Goal: Information Seeking & Learning: Check status

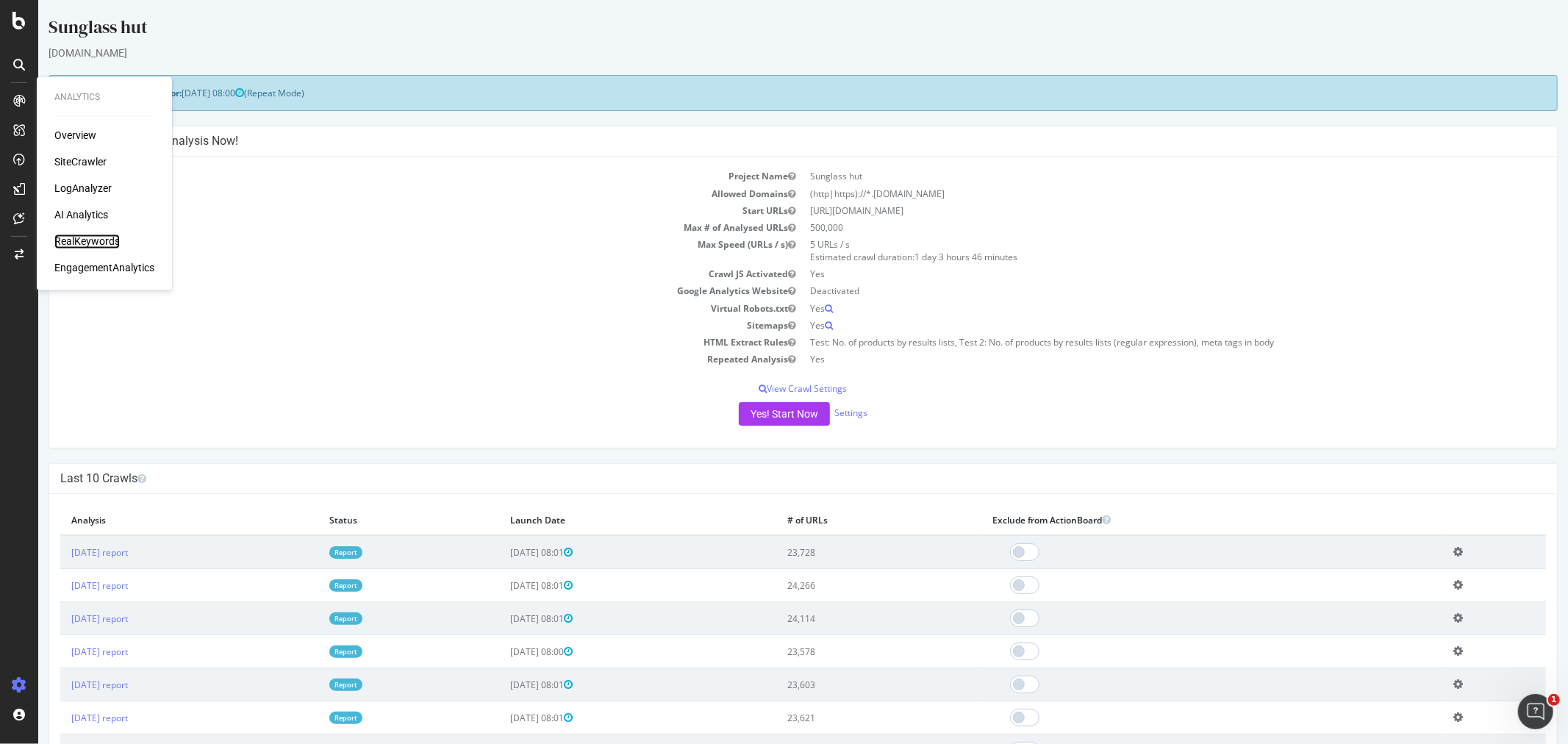
click at [91, 238] on div "RealKeywords" at bounding box center [87, 242] width 65 height 15
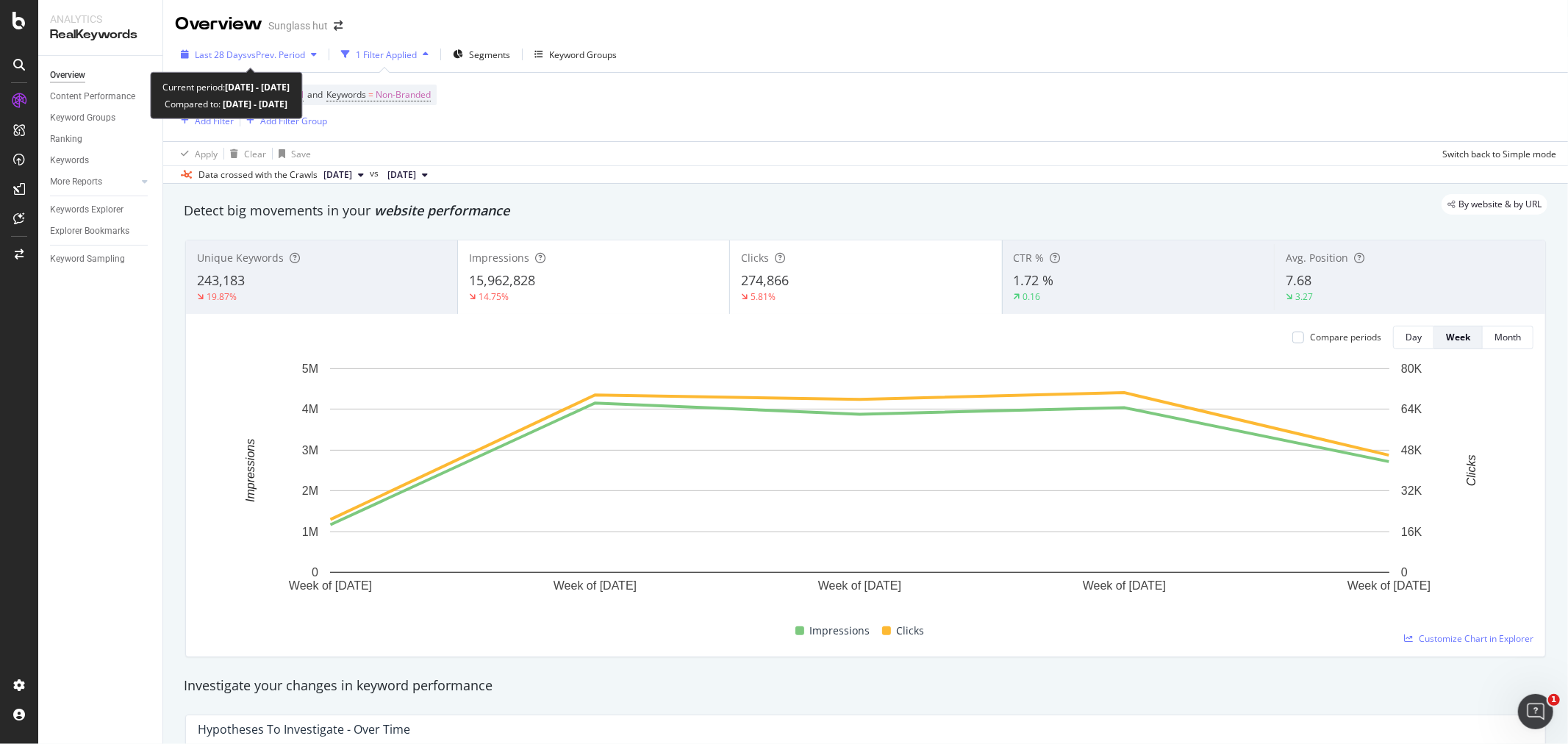
click at [244, 49] on span "Last 28 Days" at bounding box center [221, 55] width 52 height 13
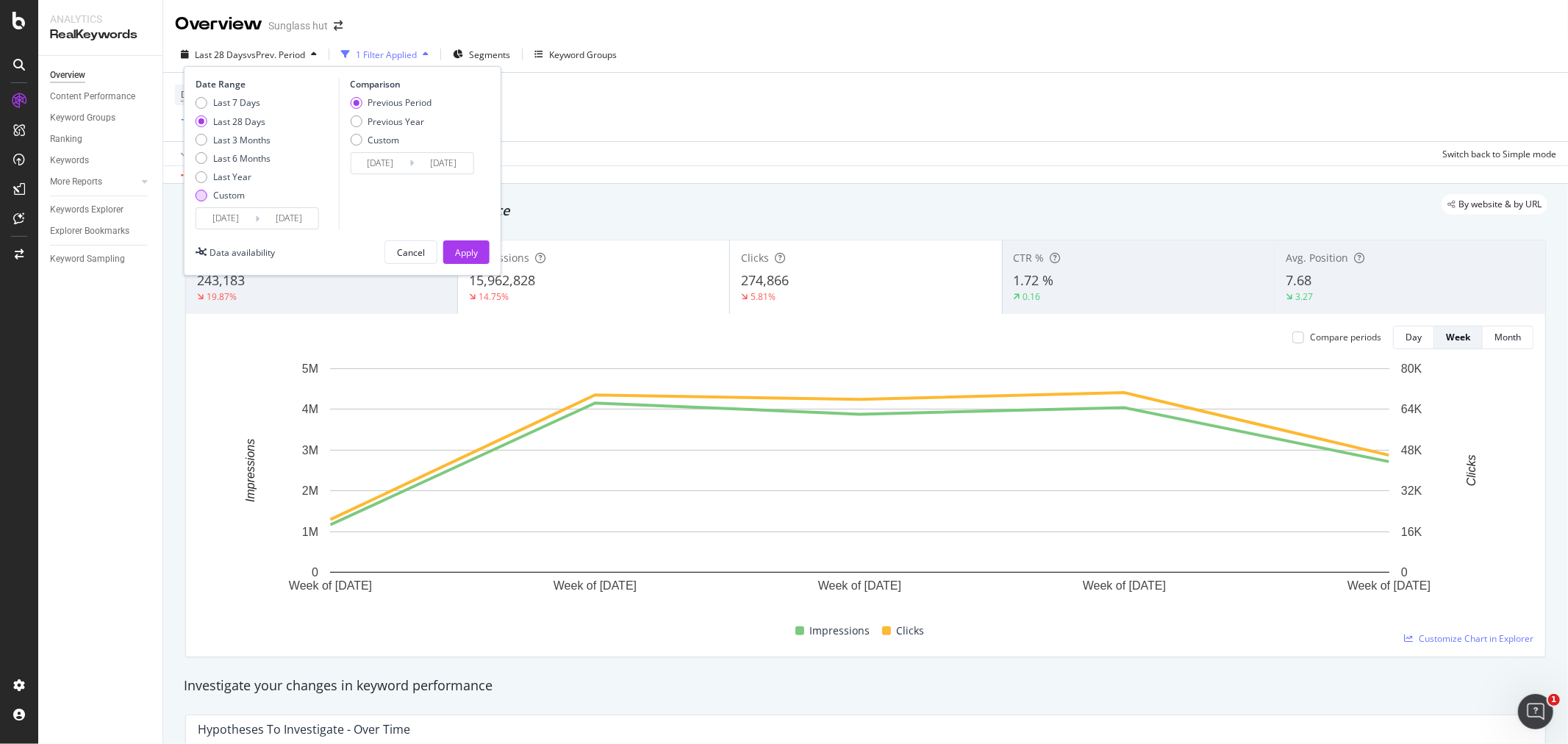
click at [217, 199] on div "Custom" at bounding box center [229, 195] width 32 height 13
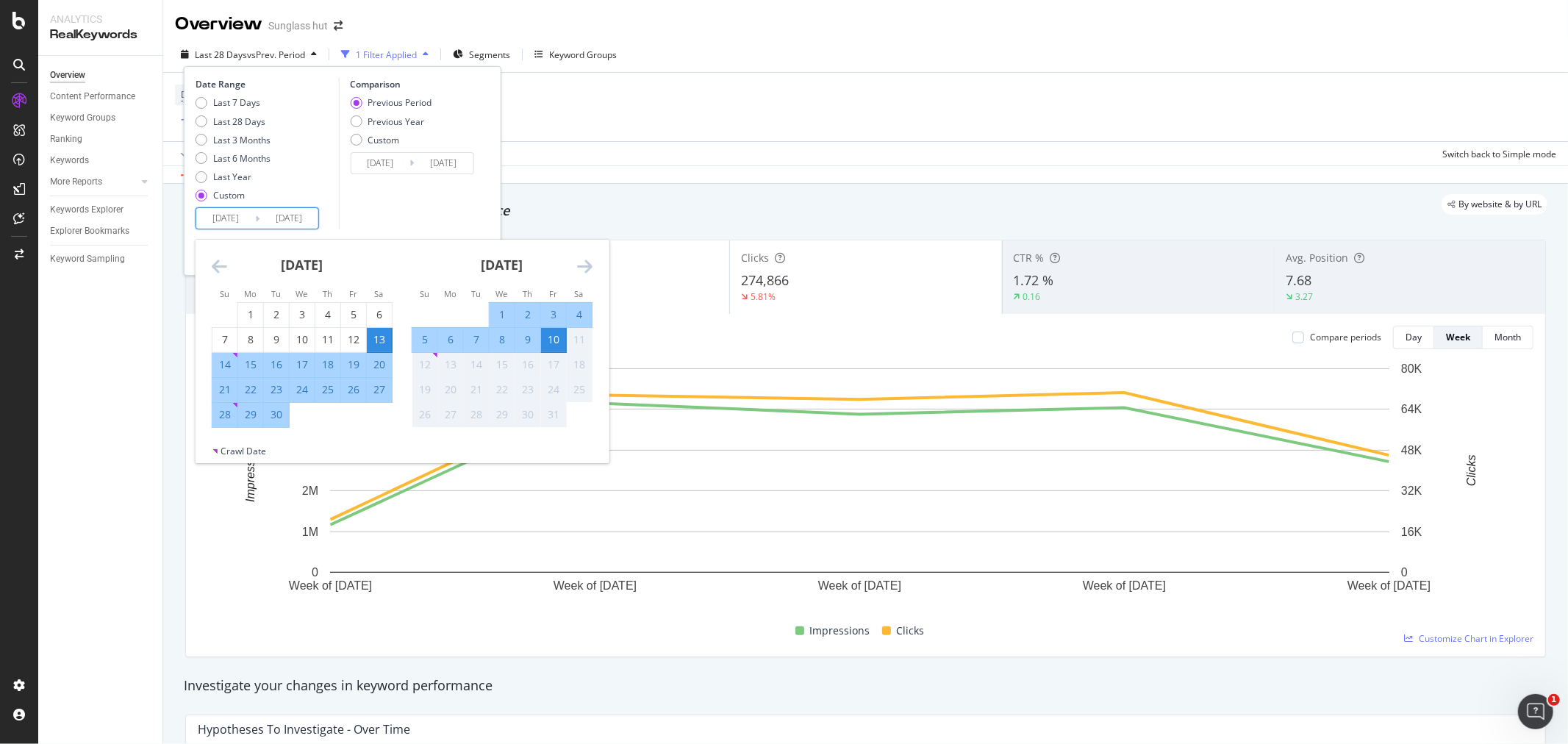
click at [225, 209] on input "[DATE]" at bounding box center [225, 218] width 59 height 21
click at [452, 339] on div "6" at bounding box center [451, 339] width 25 height 15
type input "[DATE]"
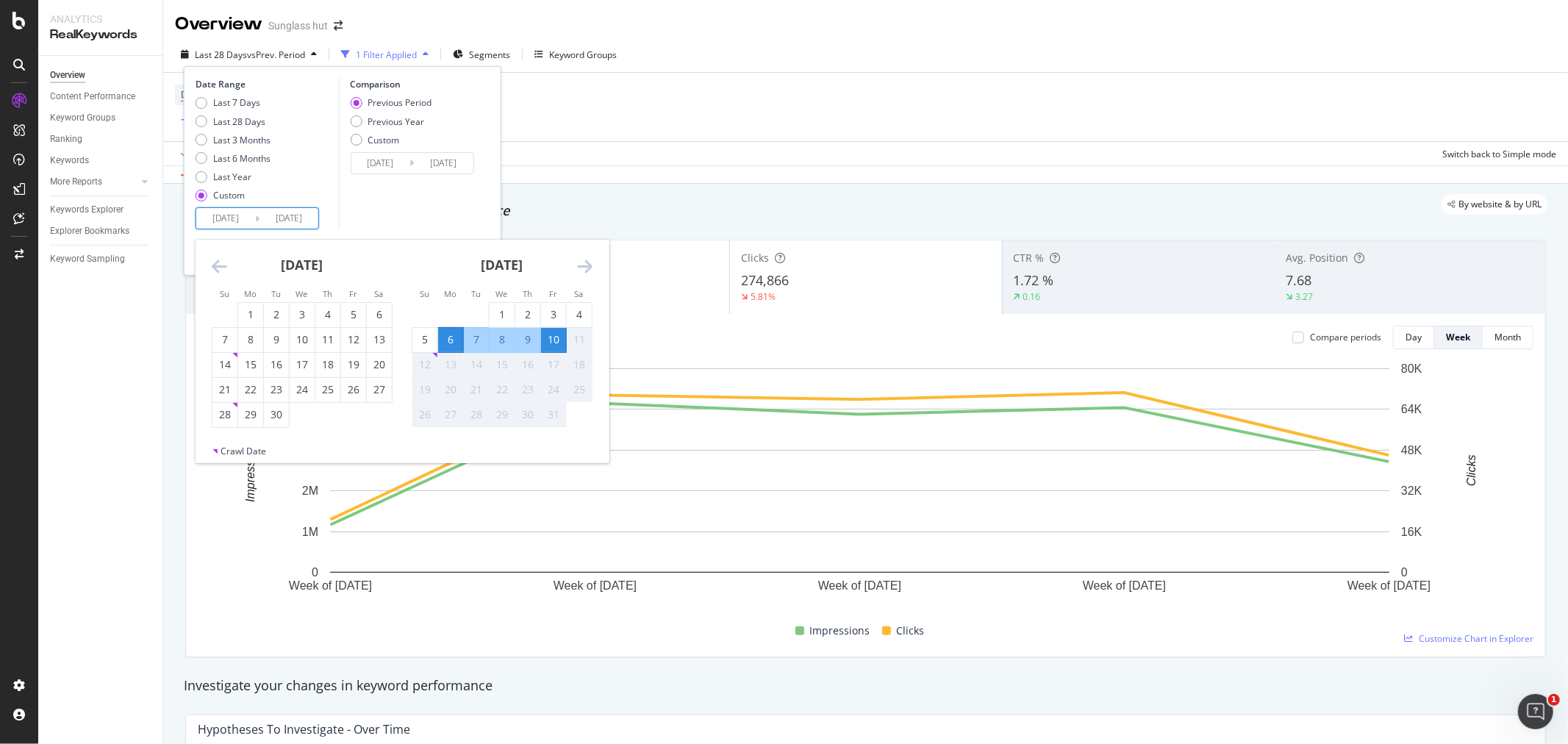
click at [221, 219] on input "[DATE]" at bounding box center [225, 218] width 59 height 21
click at [450, 336] on div "6" at bounding box center [451, 339] width 25 height 15
click at [286, 216] on input "[DATE]" at bounding box center [289, 218] width 59 height 21
click at [549, 339] on div "10" at bounding box center [554, 339] width 25 height 15
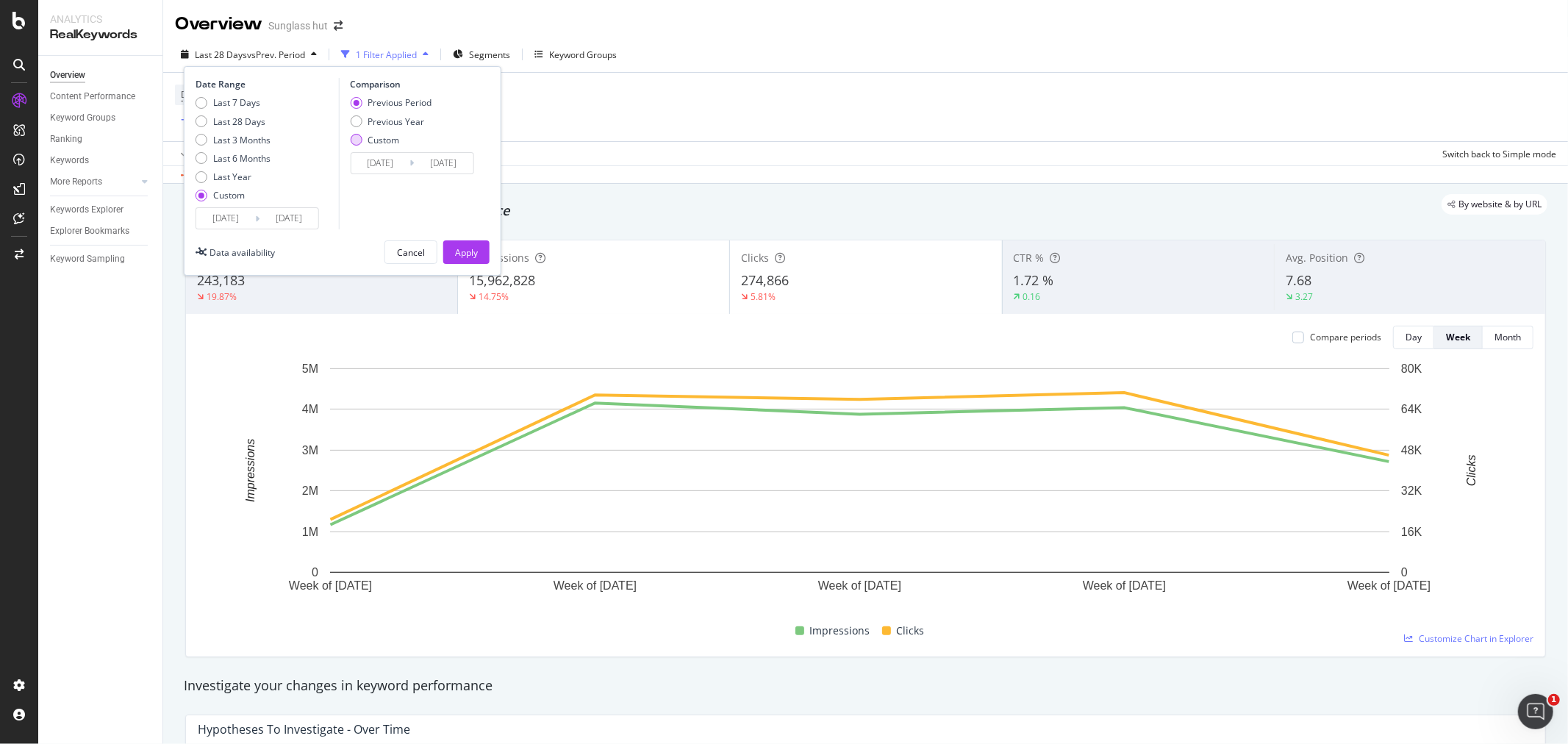
click at [363, 140] on div "Custom" at bounding box center [390, 140] width 82 height 13
click at [387, 159] on input "[DATE]" at bounding box center [380, 163] width 59 height 21
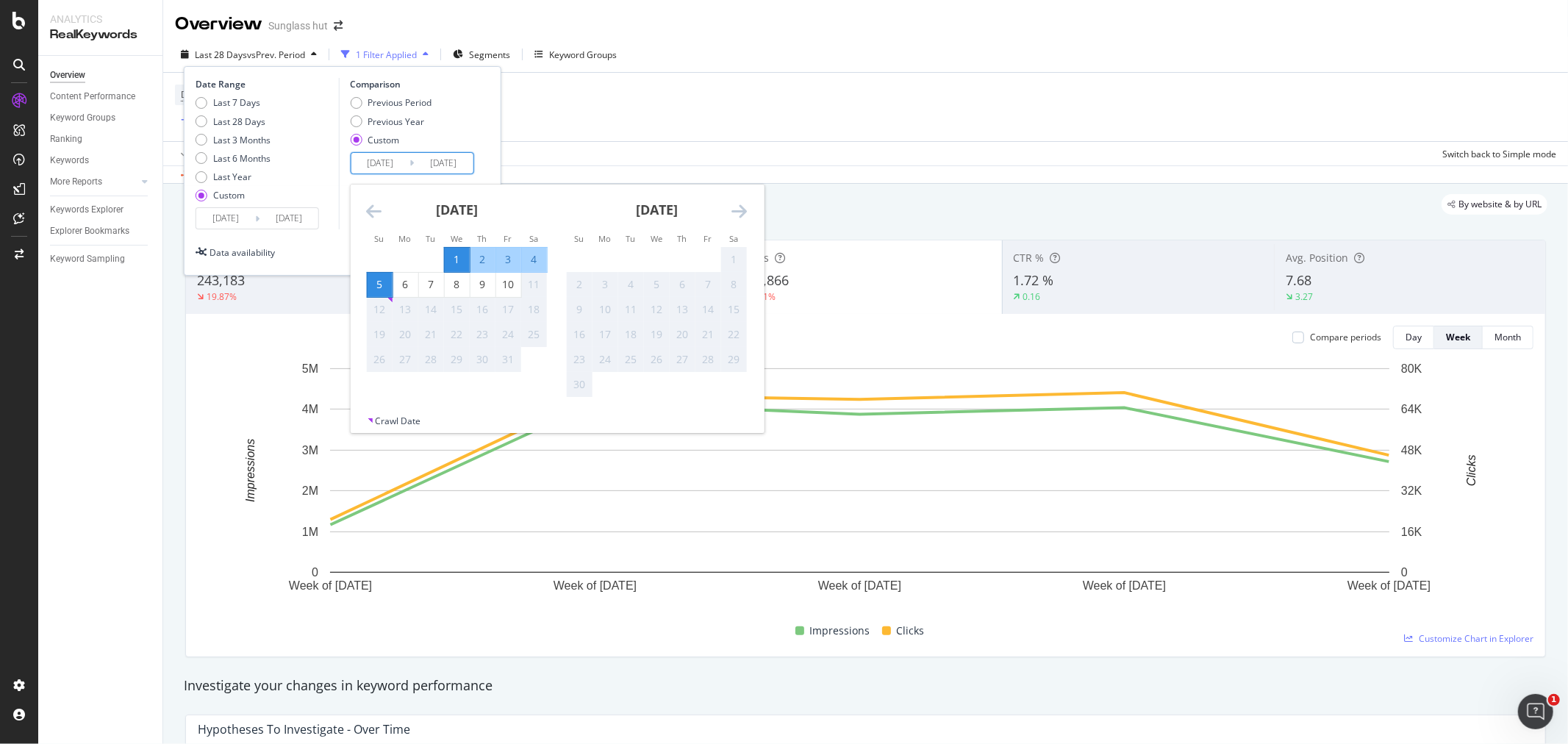
click at [373, 206] on icon "Move backward to switch to the previous month." at bounding box center [373, 211] width 15 height 17
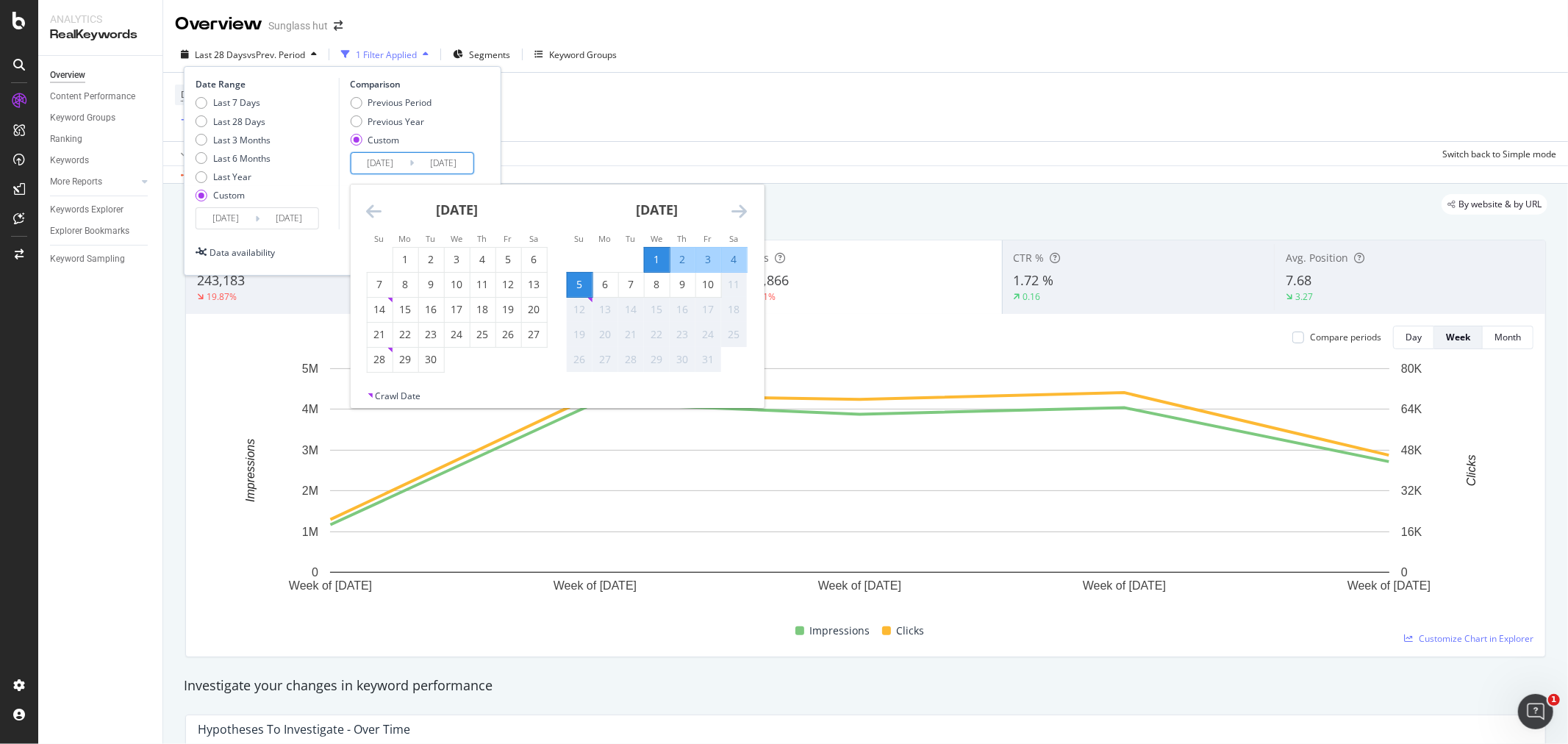
click at [375, 207] on icon "Move backward to switch to the previous month." at bounding box center [373, 211] width 15 height 17
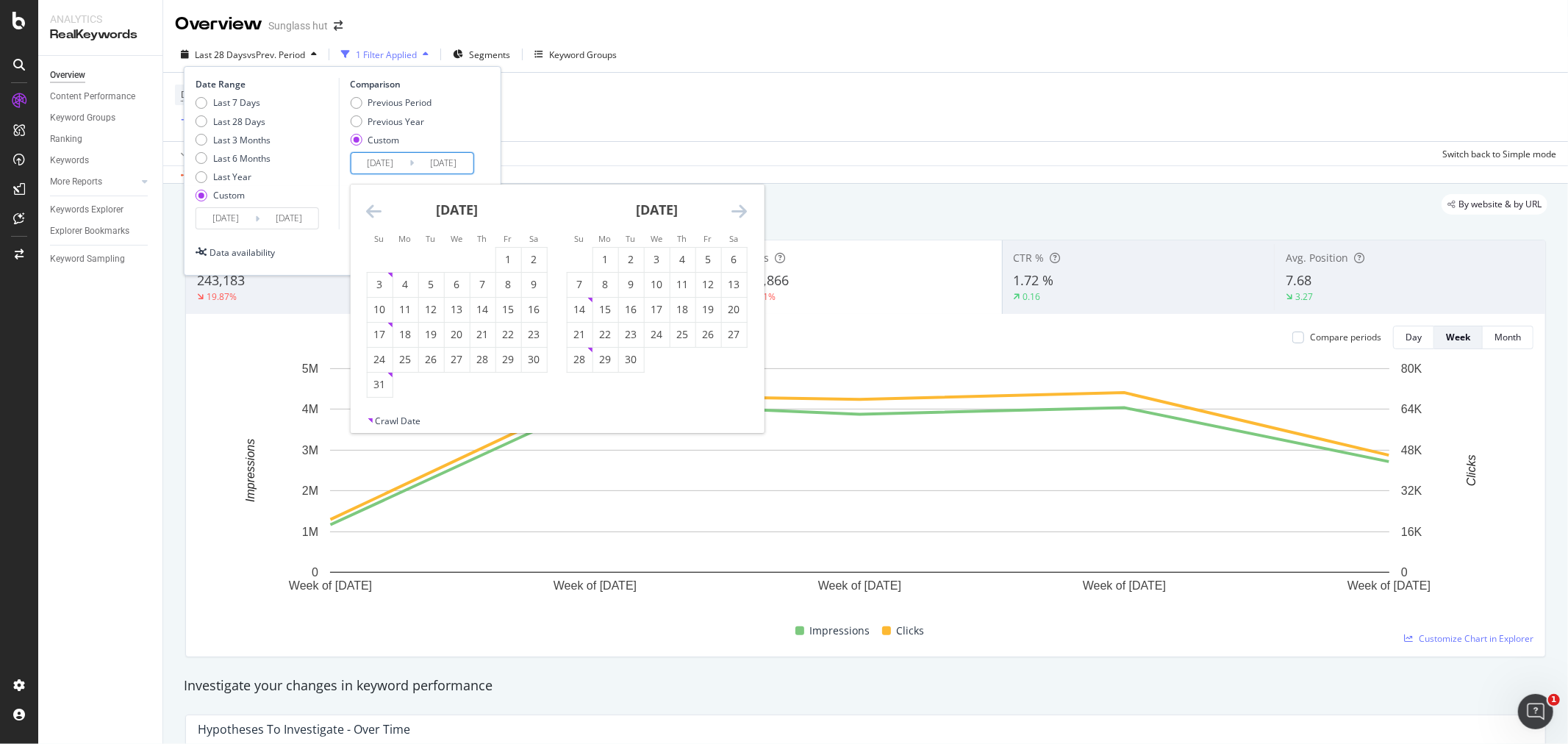
click at [375, 207] on icon "Move backward to switch to the previous month." at bounding box center [373, 211] width 15 height 17
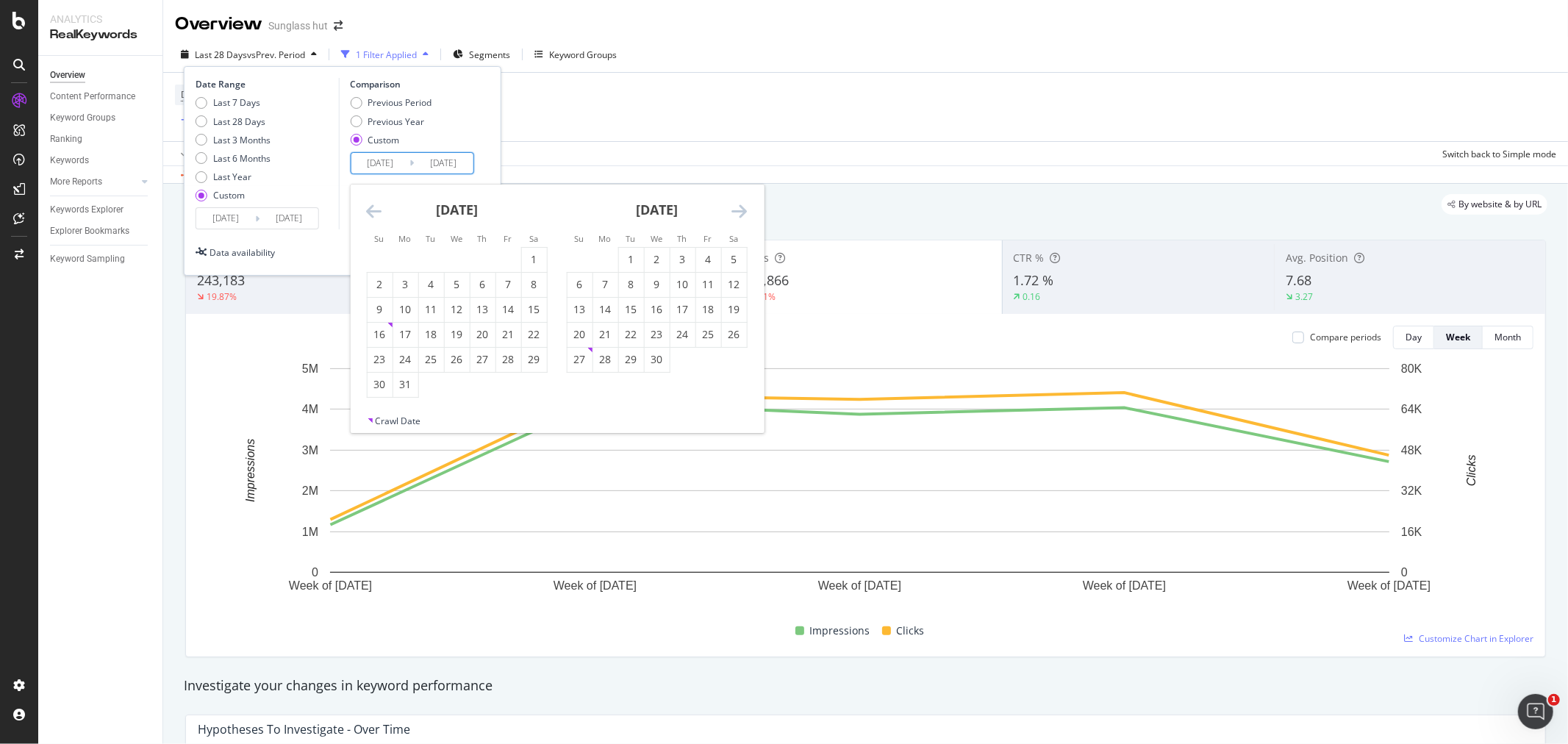
click at [375, 207] on icon "Move backward to switch to the previous month." at bounding box center [373, 211] width 15 height 17
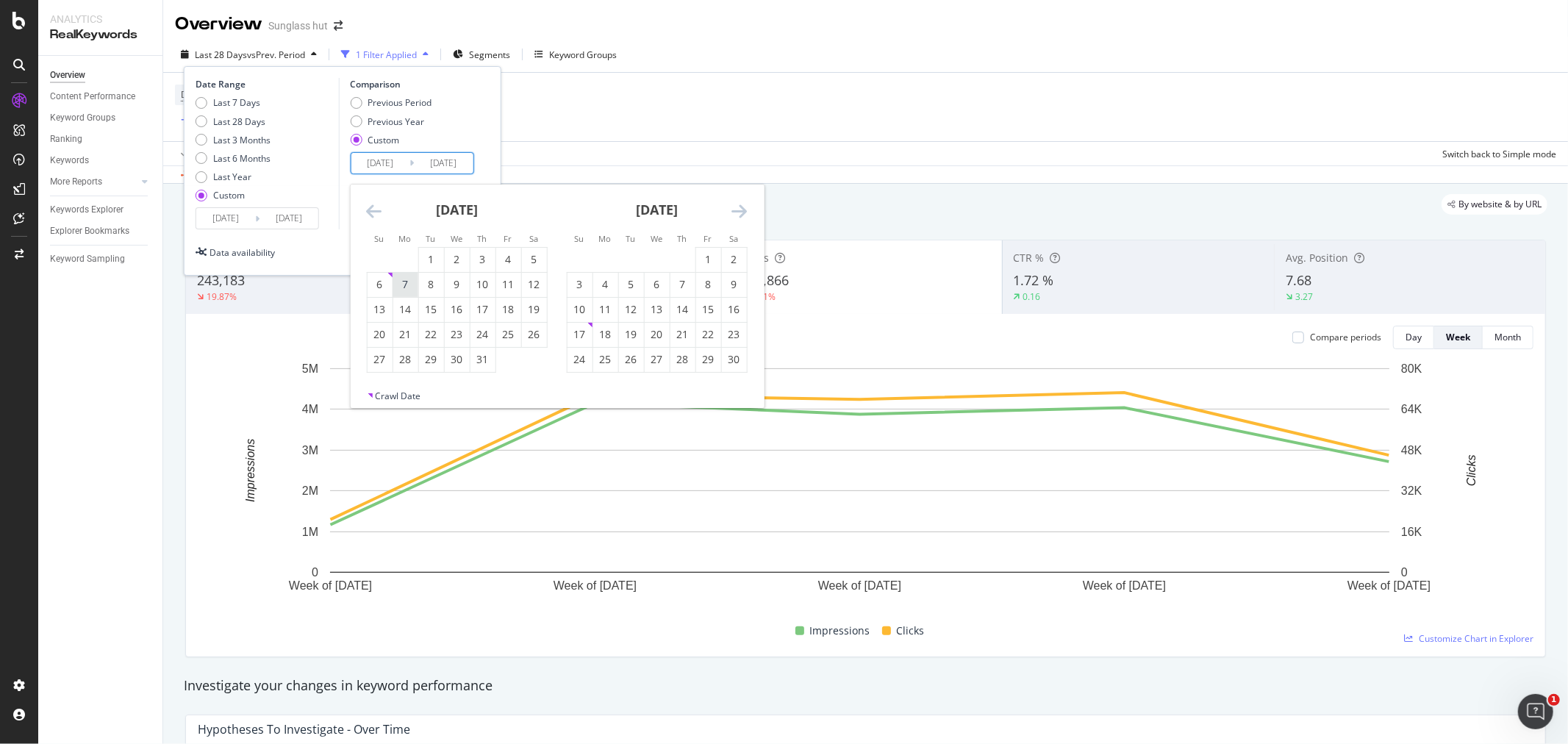
click at [405, 285] on div "7" at bounding box center [405, 284] width 25 height 15
type input "[DATE]"
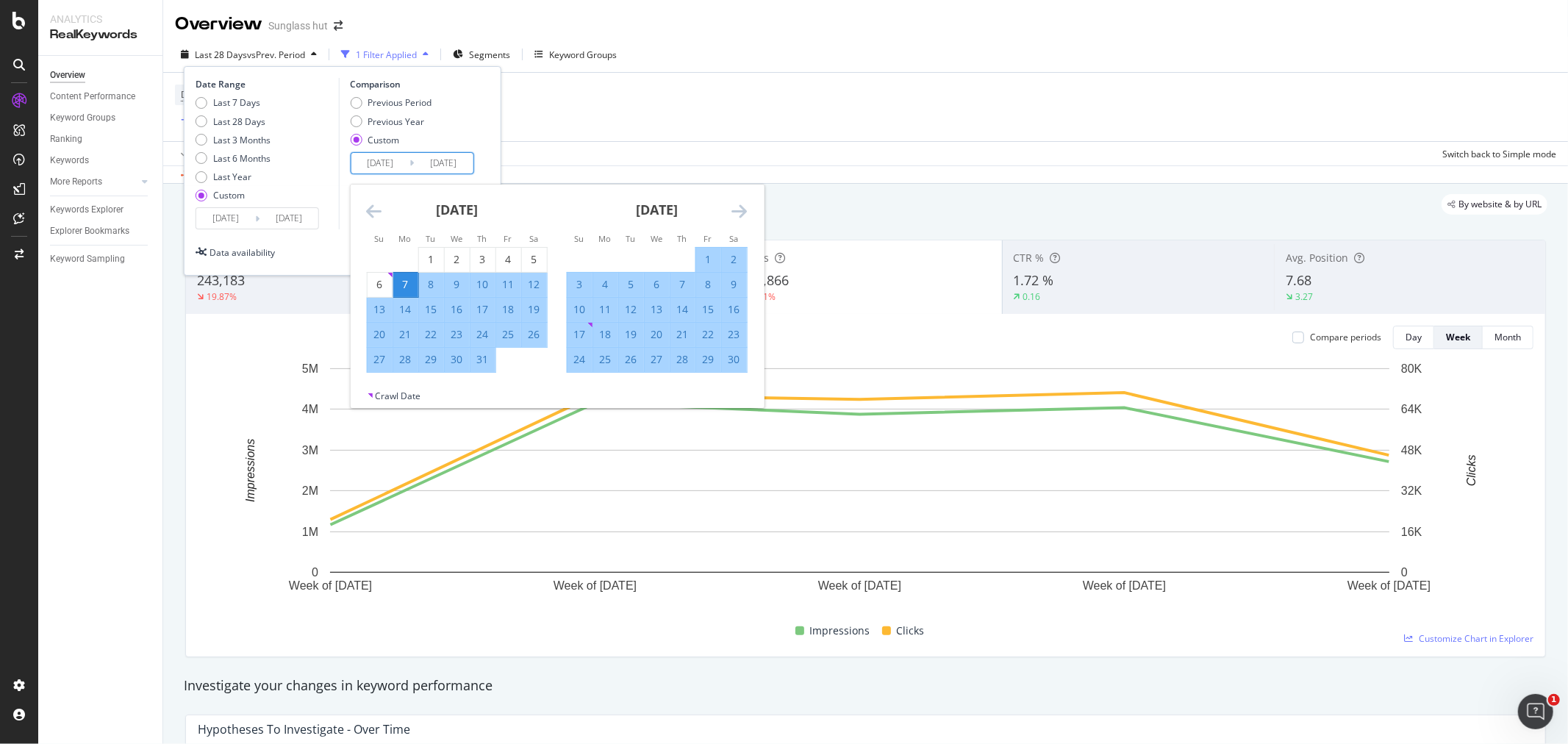
click at [447, 162] on input "[DATE]" at bounding box center [444, 163] width 59 height 21
click at [508, 282] on div "11" at bounding box center [508, 284] width 25 height 15
type input "[DATE]"
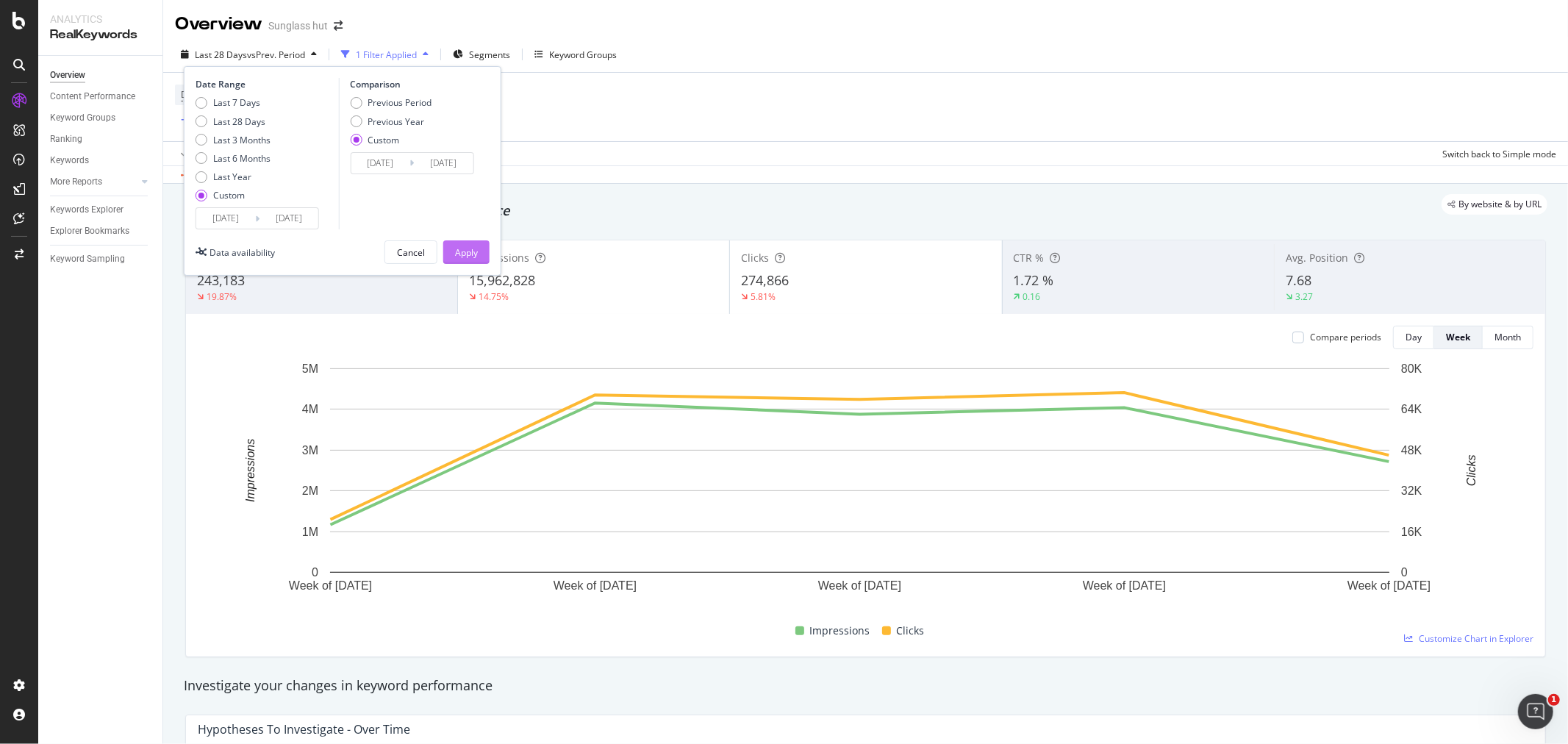
click at [478, 255] on button "Apply" at bounding box center [467, 252] width 46 height 24
